Goal: Information Seeking & Learning: Learn about a topic

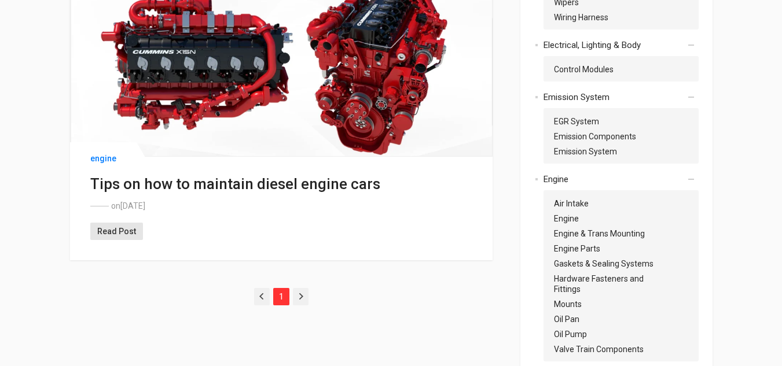
click at [127, 231] on link "Read Post" at bounding box center [116, 231] width 53 height 17
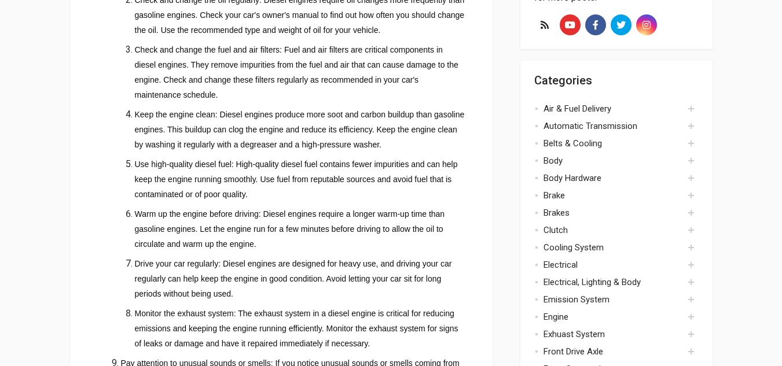
scroll to position [427, 0]
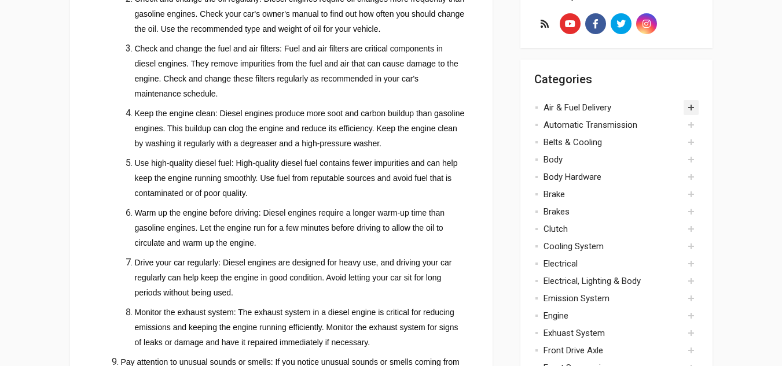
click at [687, 112] on button "Toggle" at bounding box center [690, 107] width 15 height 15
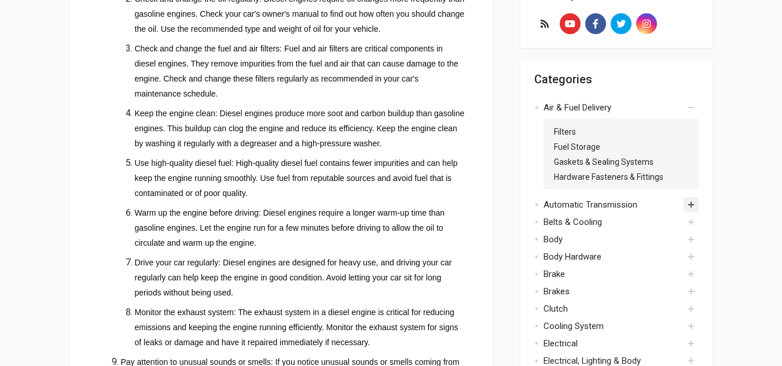
click at [686, 205] on button "Toggle" at bounding box center [690, 204] width 15 height 15
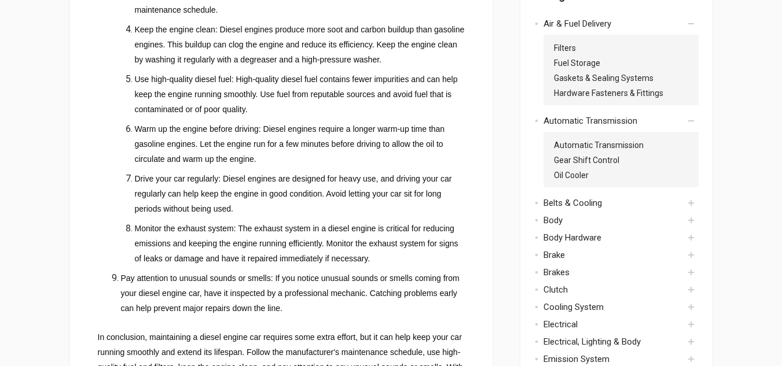
scroll to position [623, 0]
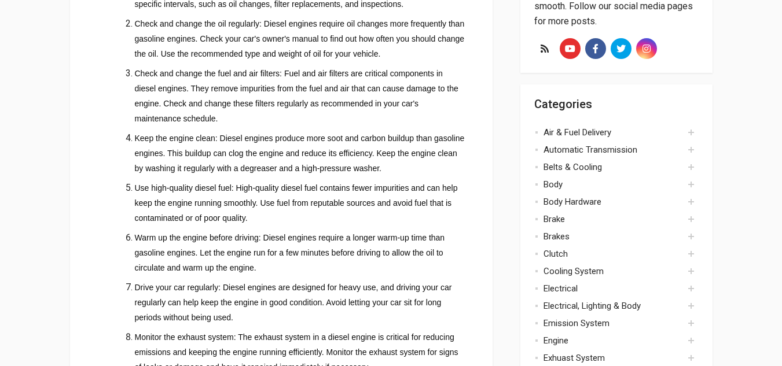
scroll to position [521, 0]
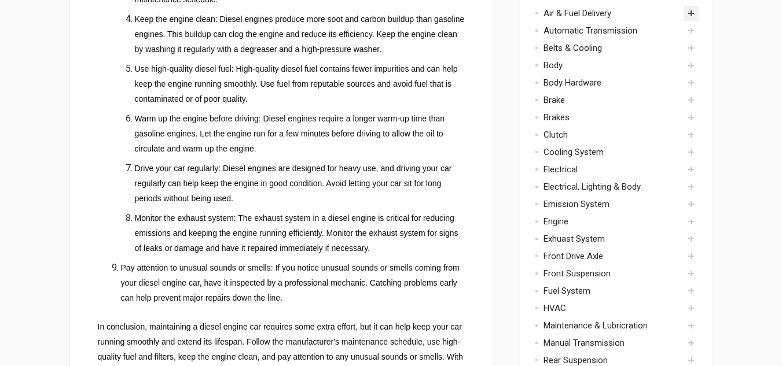
click at [686, 14] on button "Toggle" at bounding box center [690, 13] width 15 height 15
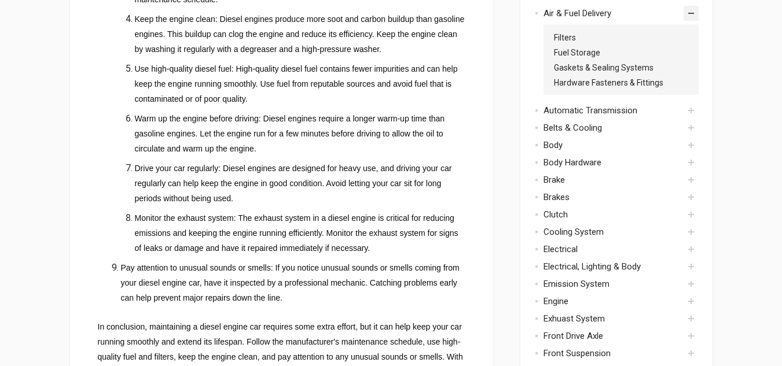
click at [686, 10] on button "Toggle" at bounding box center [690, 13] width 15 height 15
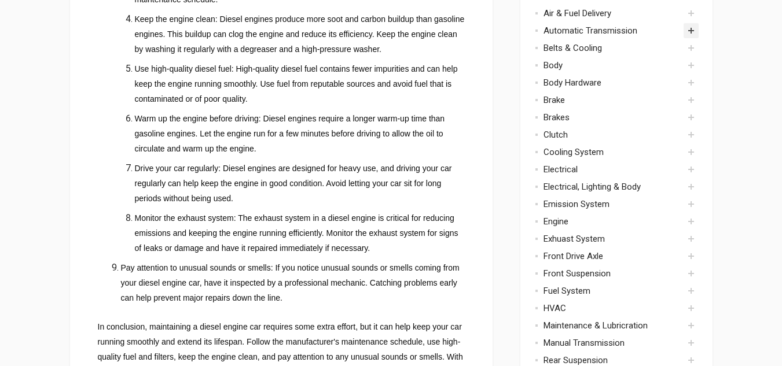
click at [693, 30] on button "Toggle" at bounding box center [690, 30] width 15 height 15
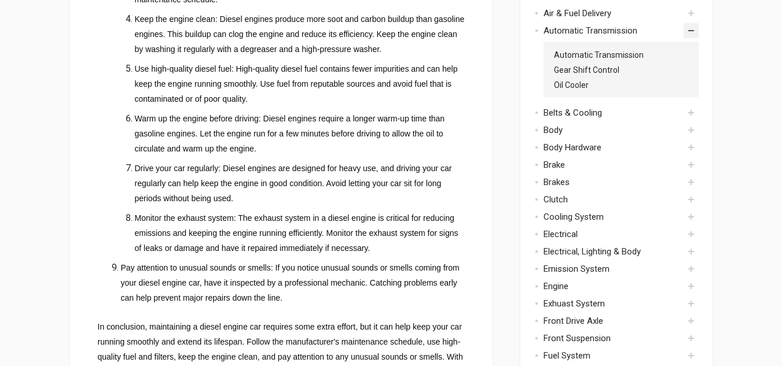
click at [693, 30] on button "Toggle" at bounding box center [690, 30] width 15 height 15
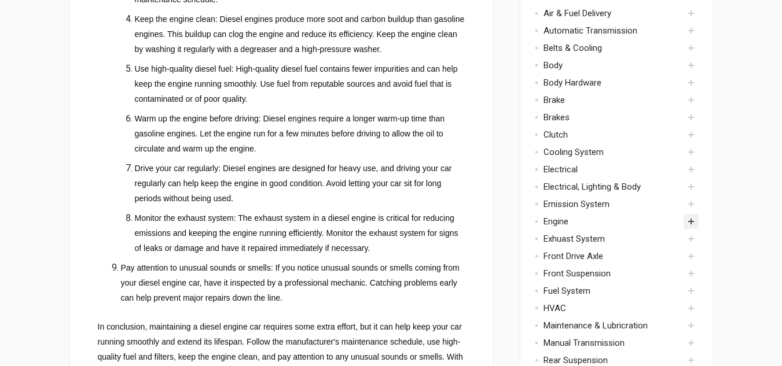
click at [691, 220] on button "Toggle" at bounding box center [690, 221] width 15 height 15
